Goal: Task Accomplishment & Management: Manage account settings

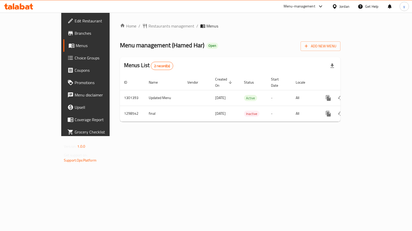
click at [75, 60] on span "Choice Groups" at bounding box center [100, 58] width 51 height 6
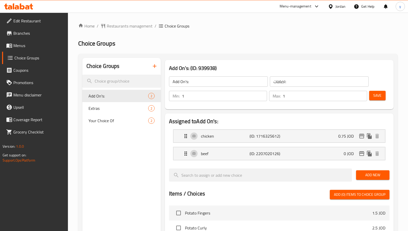
click at [117, 122] on span "Your Choice Of" at bounding box center [117, 121] width 59 height 6
type input "Your Choice Of"
type input "اختيارك من:"
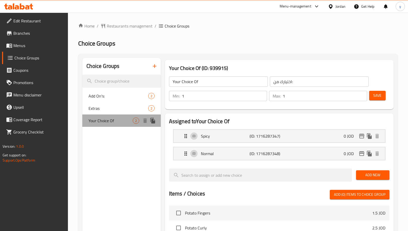
click at [117, 122] on span "Your Choice Of" at bounding box center [110, 121] width 44 height 6
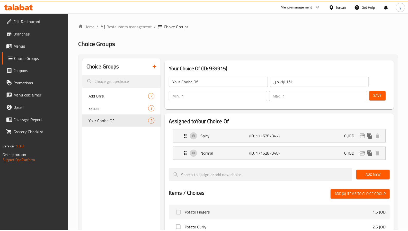
scroll to position [168, 0]
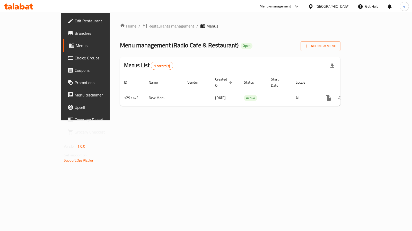
click at [75, 59] on span "Choice Groups" at bounding box center [100, 58] width 51 height 6
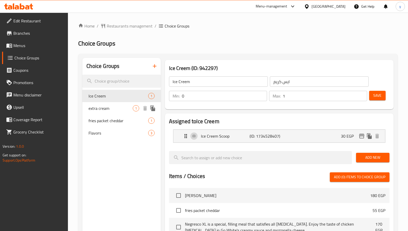
click at [113, 108] on span "extra cream" at bounding box center [110, 108] width 44 height 6
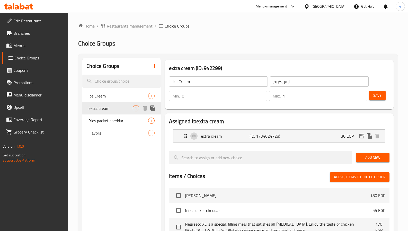
type input "extra cream"
type input "اكسترا كربمة"
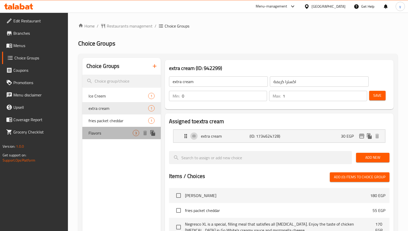
click at [108, 131] on span "Flavors" at bounding box center [110, 133] width 44 height 6
type input "Flavors"
type input "فليفرز"
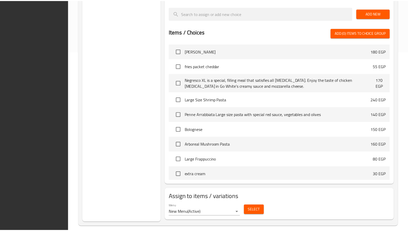
scroll to position [185, 0]
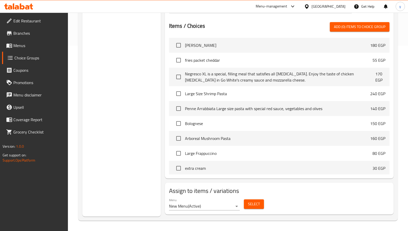
drag, startPoint x: 126, startPoint y: 40, endPoint x: 102, endPoint y: 26, distance: 27.2
click at [126, 40] on div "Choice Groups Ice Creem 1 extra cream 1 fries packet cheddar 1 Flavors 3" at bounding box center [121, 45] width 78 height 344
drag, startPoint x: 120, startPoint y: 174, endPoint x: 100, endPoint y: 174, distance: 20.1
click at [120, 174] on div "Choice Groups Ice Creem 1 extra cream 1 fries packet cheddar 1 Flavors 3" at bounding box center [121, 45] width 78 height 344
